Goal: Book appointment/travel/reservation

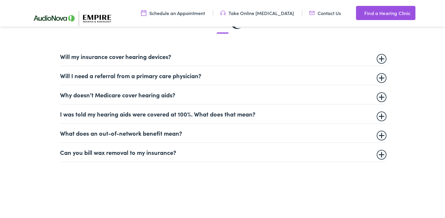
scroll to position [397, 0]
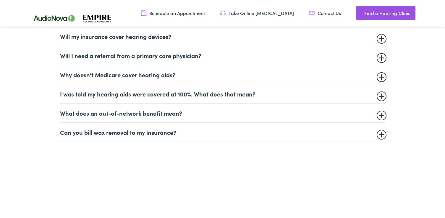
click at [165, 132] on summary "Can you bill wax removal to my insurance?" at bounding box center [222, 132] width 325 height 7
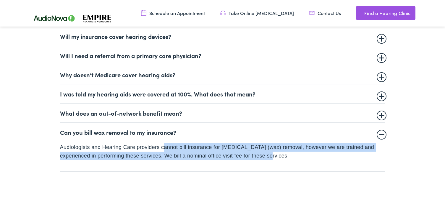
drag, startPoint x: 164, startPoint y: 148, endPoint x: 291, endPoint y: 158, distance: 127.5
click at [291, 158] on p "Audiologists and Hearing Care providers cannot bill insurance for [MEDICAL_DATA…" at bounding box center [222, 151] width 325 height 17
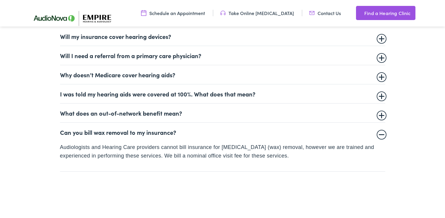
click at [154, 146] on p "Audiologists and Hearing Care providers cannot bill insurance for [MEDICAL_DATA…" at bounding box center [222, 151] width 325 height 17
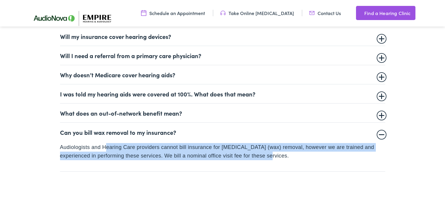
drag, startPoint x: 106, startPoint y: 145, endPoint x: 292, endPoint y: 156, distance: 186.4
click at [292, 156] on p "Audiologists and Hearing Care providers cannot bill insurance for [MEDICAL_DATA…" at bounding box center [222, 151] width 325 height 17
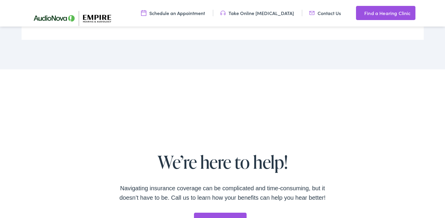
scroll to position [1065, 0]
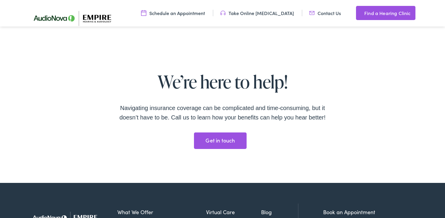
click at [201, 17] on ul "Schedule an Appointment Take Online [MEDICAL_DATA] Contact Us Find a Hearing Cl…" at bounding box center [224, 13] width 394 height 14
click at [202, 13] on link "Schedule an Appointment" at bounding box center [173, 13] width 64 height 7
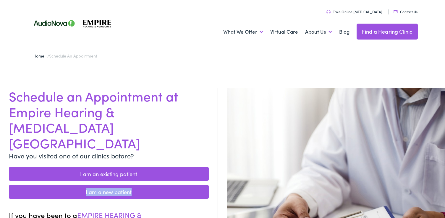
drag, startPoint x: 159, startPoint y: 150, endPoint x: 156, endPoint y: 162, distance: 11.7
click at [156, 165] on ul "I am an existing patient I am a new patient" at bounding box center [109, 183] width 200 height 36
click at [156, 185] on link "I am a new patient" at bounding box center [109, 192] width 200 height 14
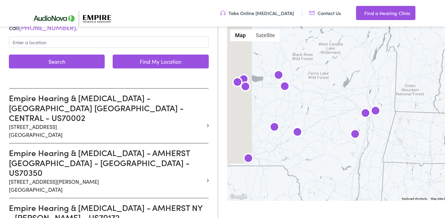
scroll to position [118, 0]
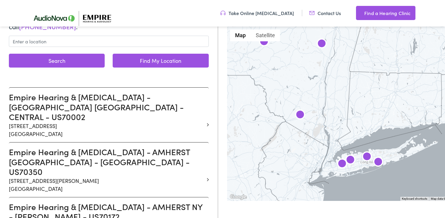
drag, startPoint x: 334, startPoint y: 151, endPoint x: 300, endPoint y: 60, distance: 96.9
click at [300, 60] on div at bounding box center [365, 114] width 277 height 175
drag, startPoint x: 328, startPoint y: 148, endPoint x: 336, endPoint y: 120, distance: 29.2
click at [336, 120] on div at bounding box center [365, 114] width 277 height 175
